Goal: Check status: Check status

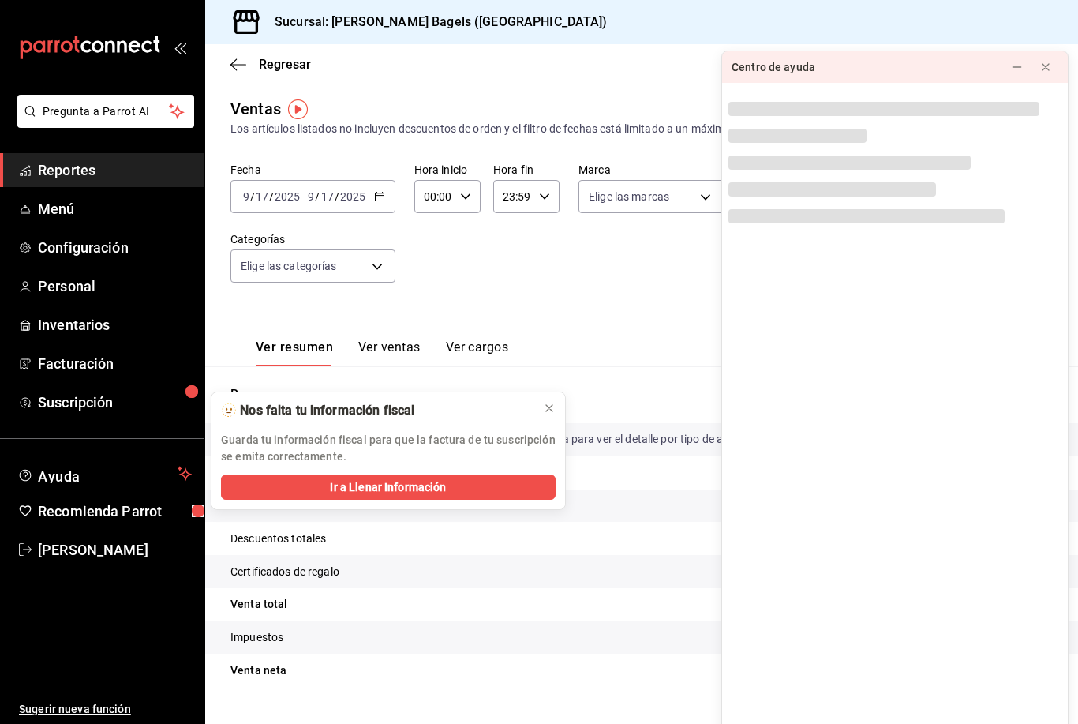
click at [1049, 61] on icon at bounding box center [1045, 67] width 13 height 13
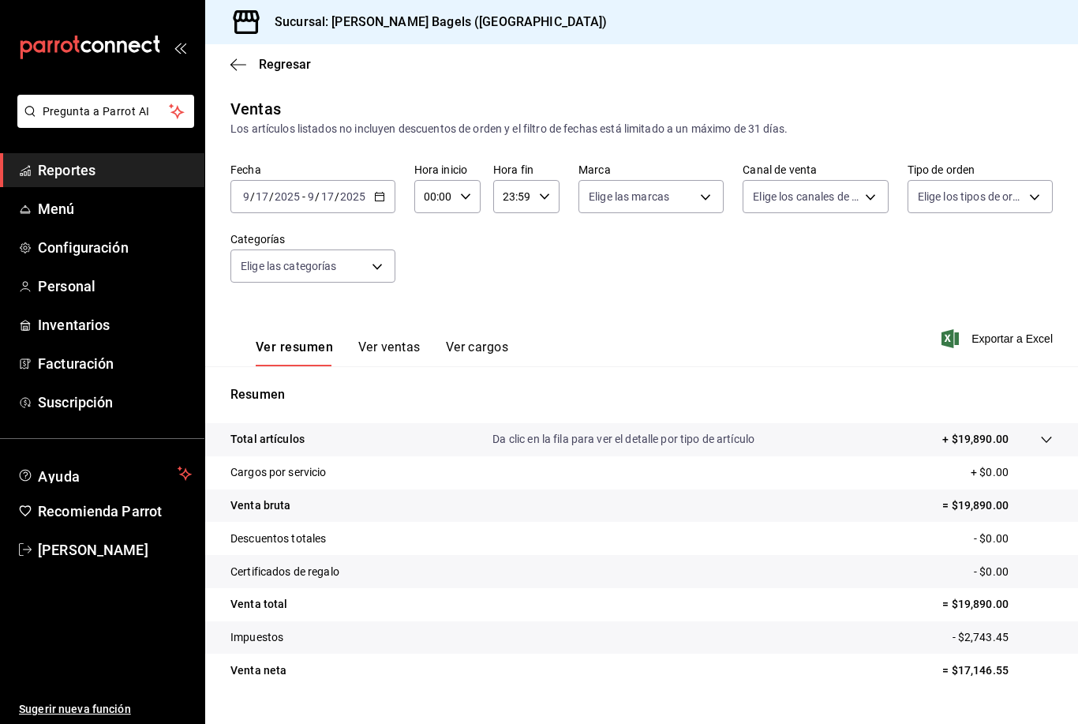
click at [384, 195] on icon "button" at bounding box center [379, 196] width 11 height 11
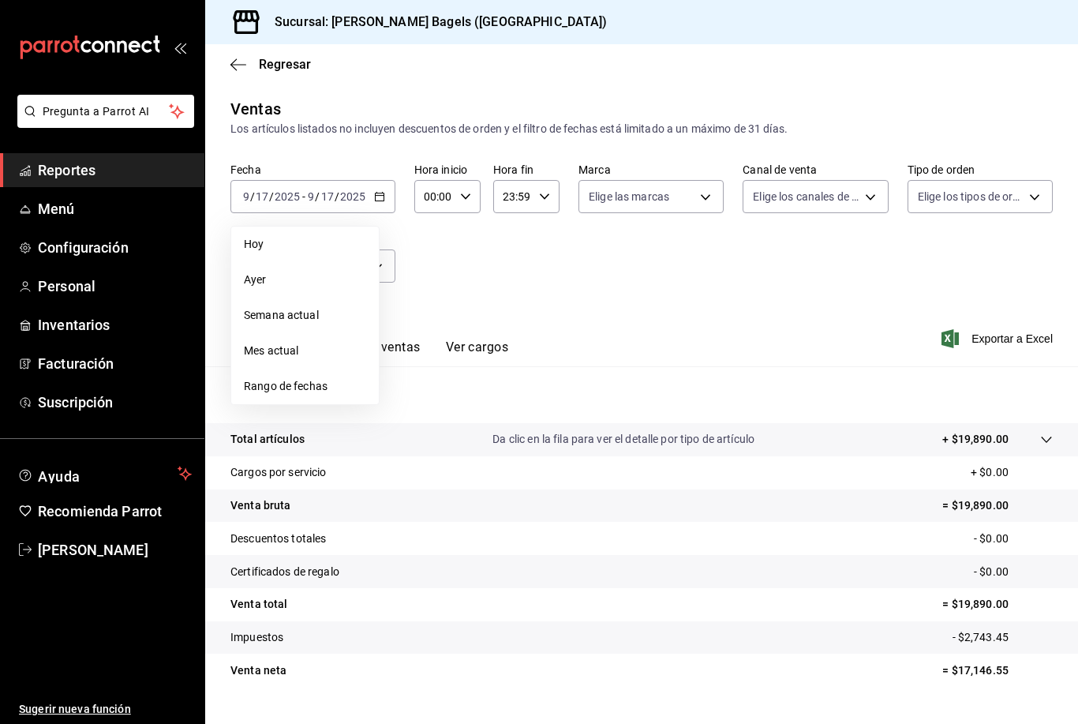
click at [339, 386] on span "Rango de fechas" at bounding box center [305, 386] width 122 height 17
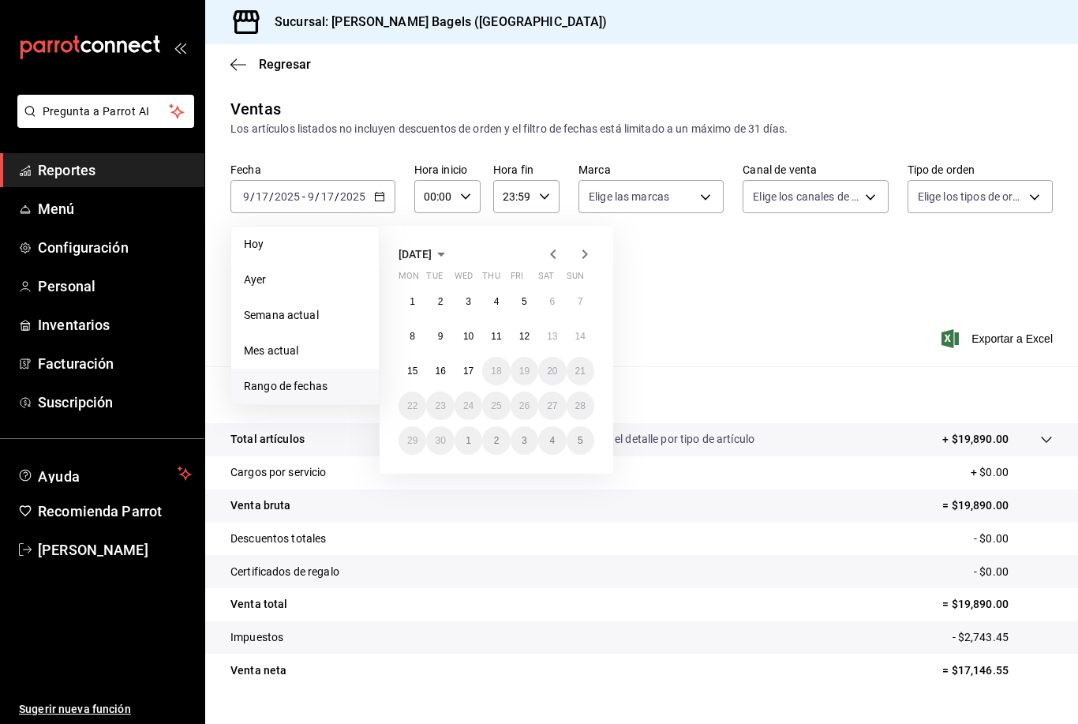
click at [468, 337] on abbr "10" at bounding box center [468, 336] width 10 height 11
click at [467, 336] on abbr "10" at bounding box center [468, 336] width 10 height 11
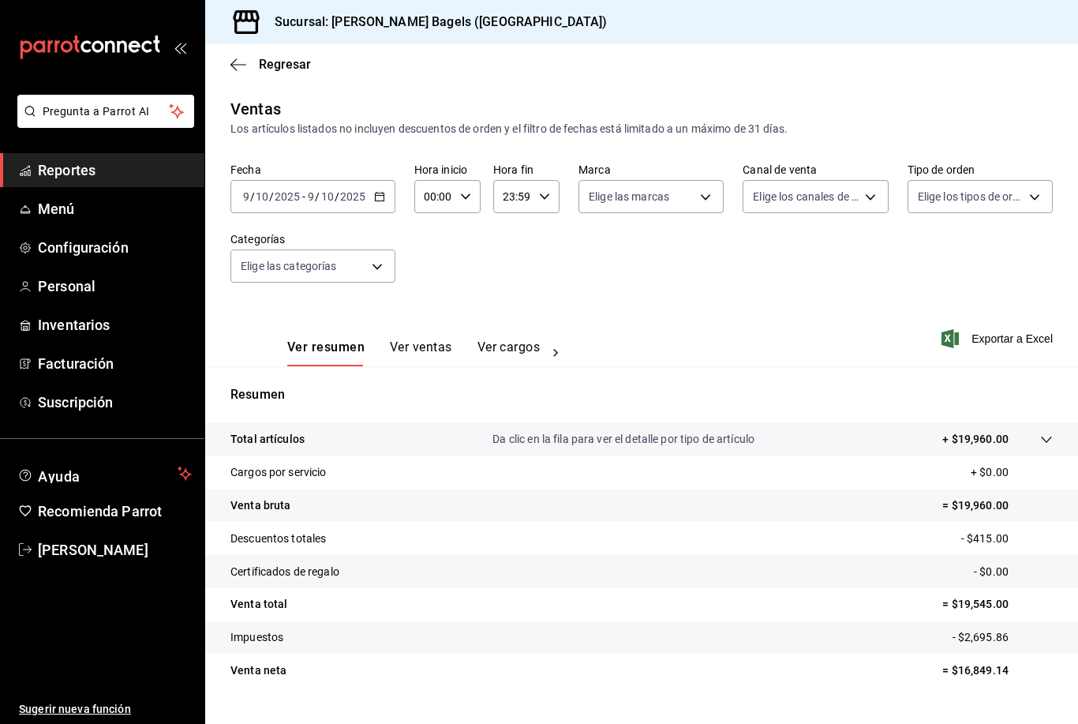
scroll to position [51, 0]
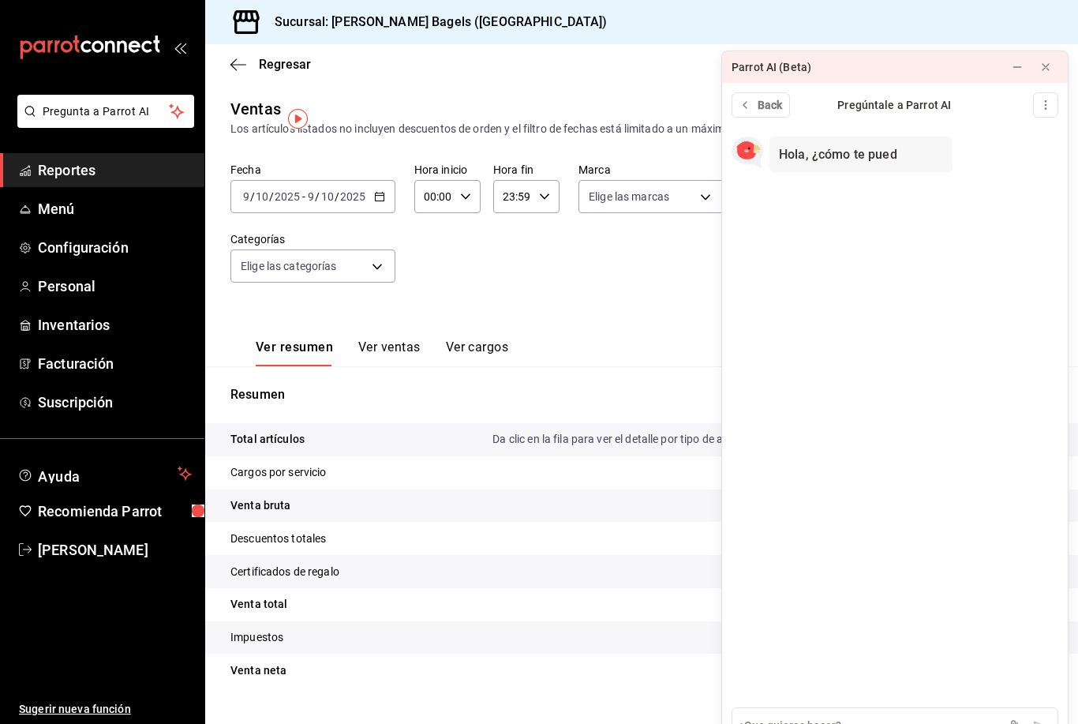
click at [626, 338] on div "Ver resumen Ver ventas Ver cargos Exportar a Excel" at bounding box center [641, 333] width 873 height 65
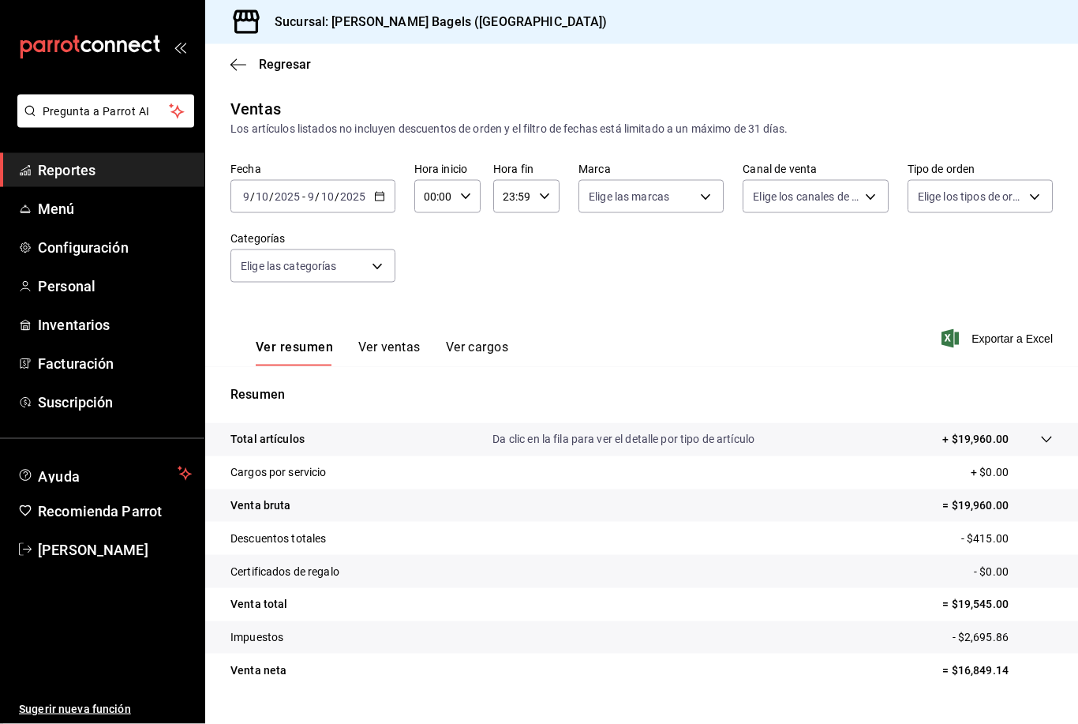
scroll to position [2, 0]
